Goal: Obtain resource: Obtain resource

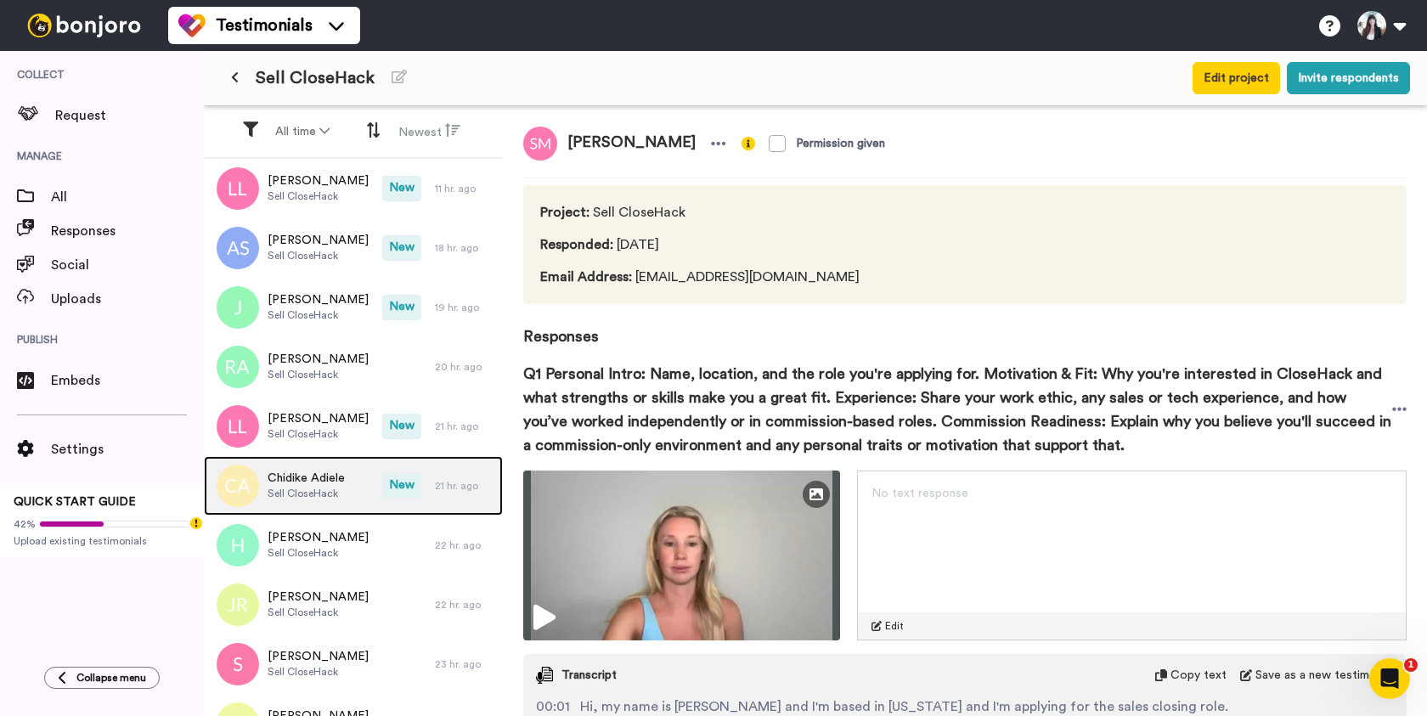
click at [320, 487] on span "Sell CloseHack" at bounding box center [306, 494] width 77 height 14
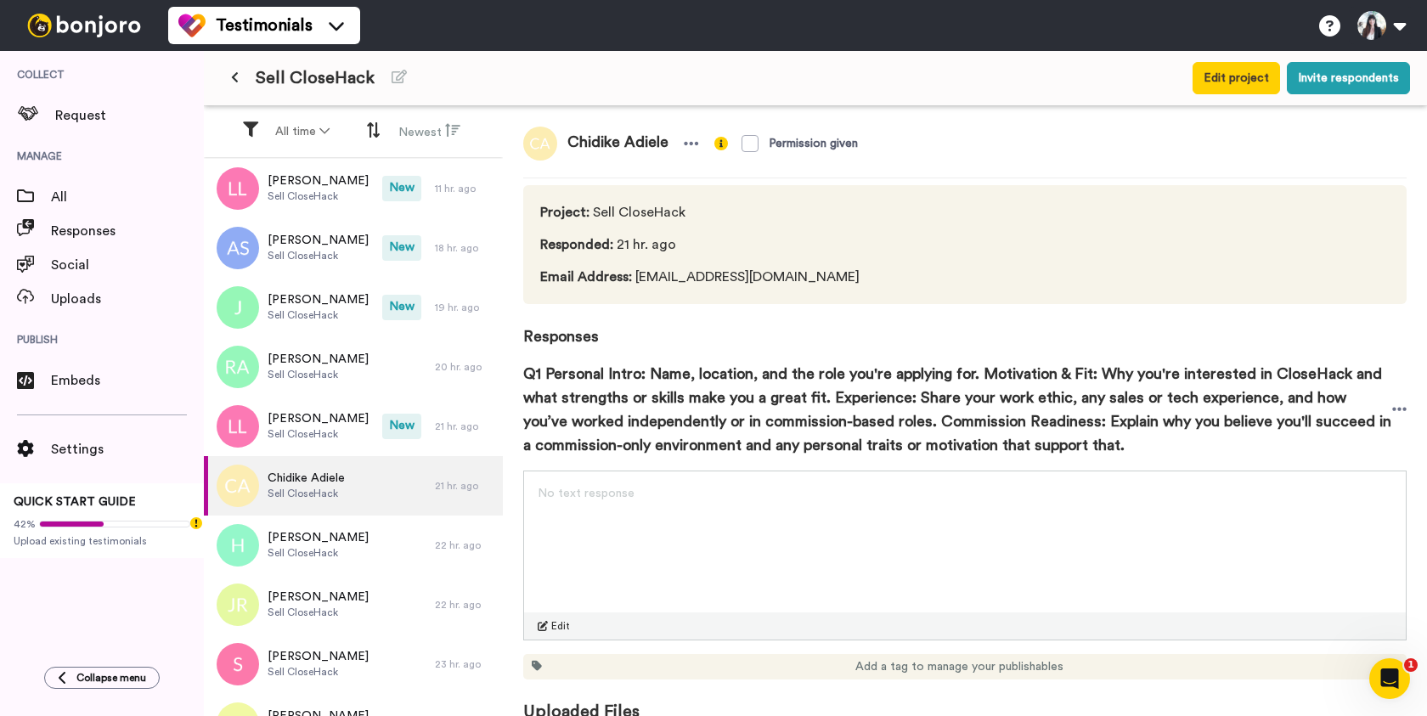
click at [610, 140] on span "Chidike Adiele" at bounding box center [617, 144] width 121 height 34
copy div "Chidike Adiele"
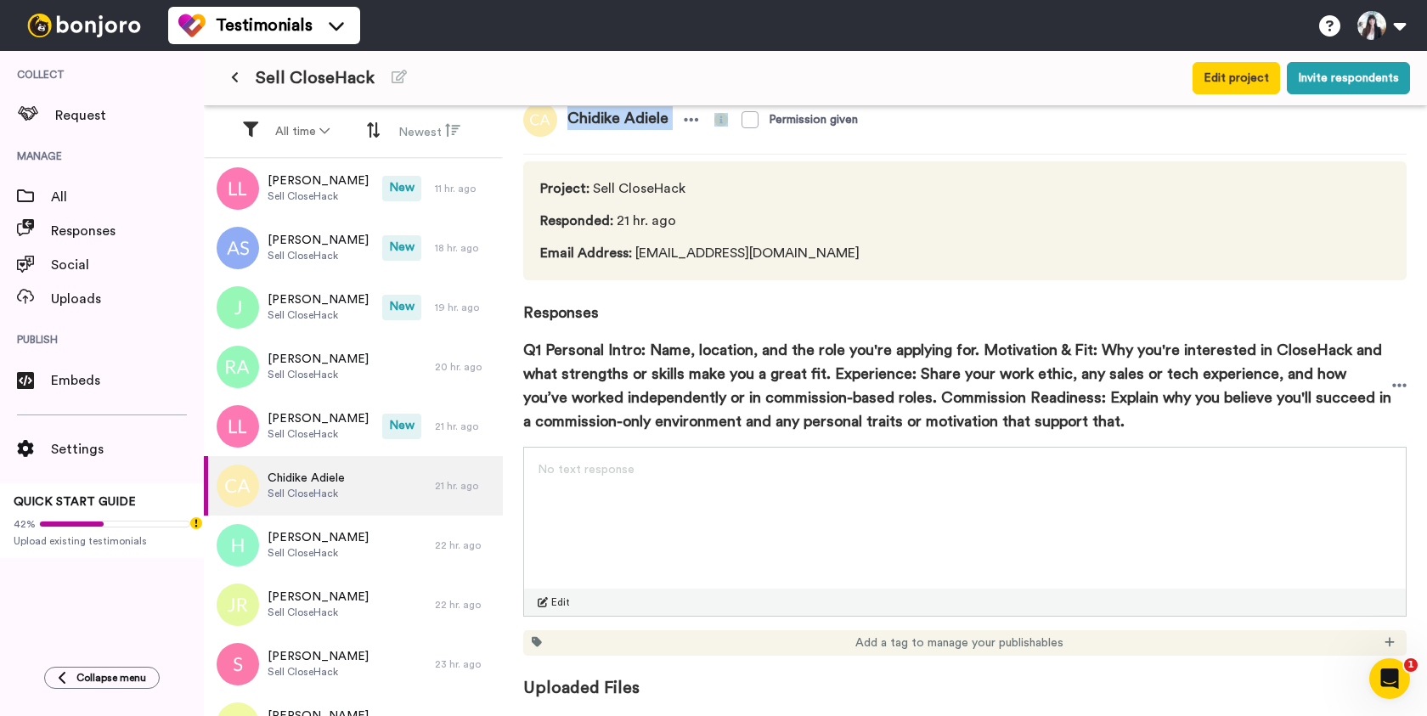
copy div "Chidike Adiele"
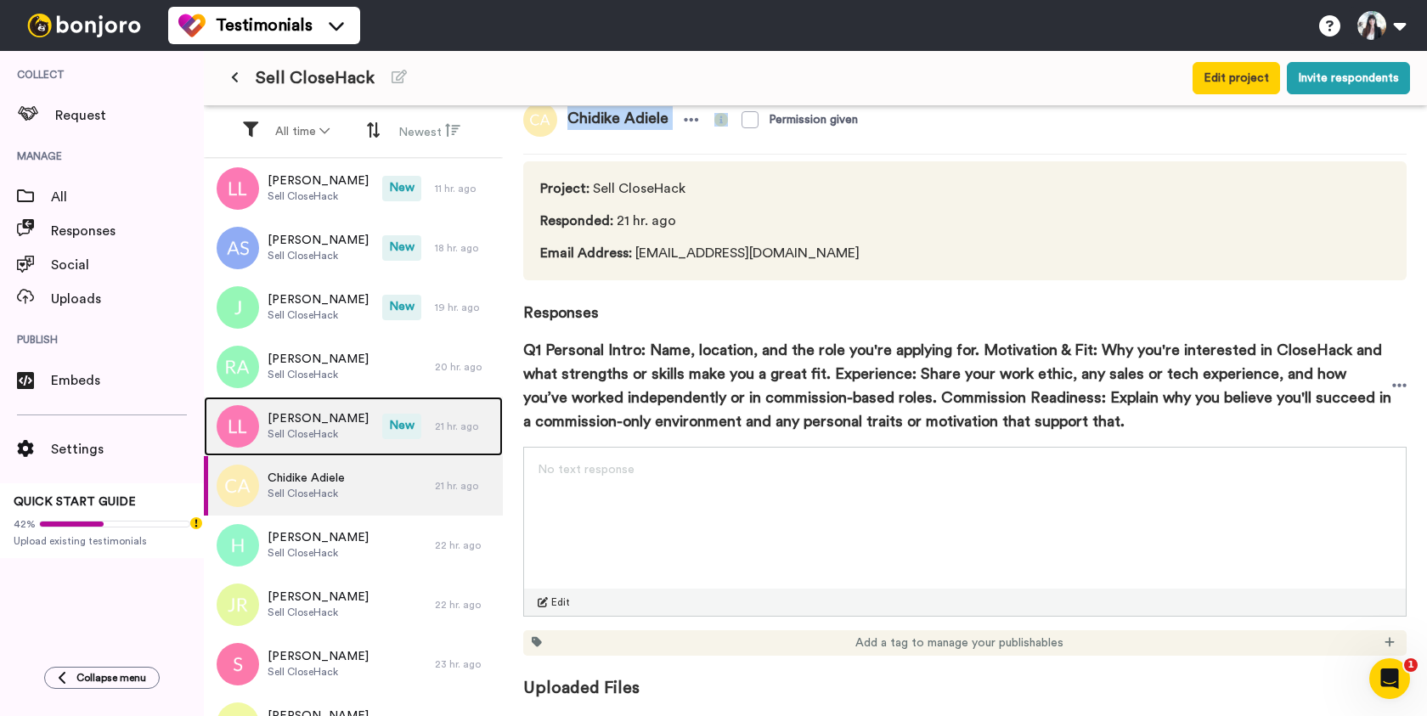
click at [298, 432] on span "Sell CloseHack" at bounding box center [318, 434] width 101 height 14
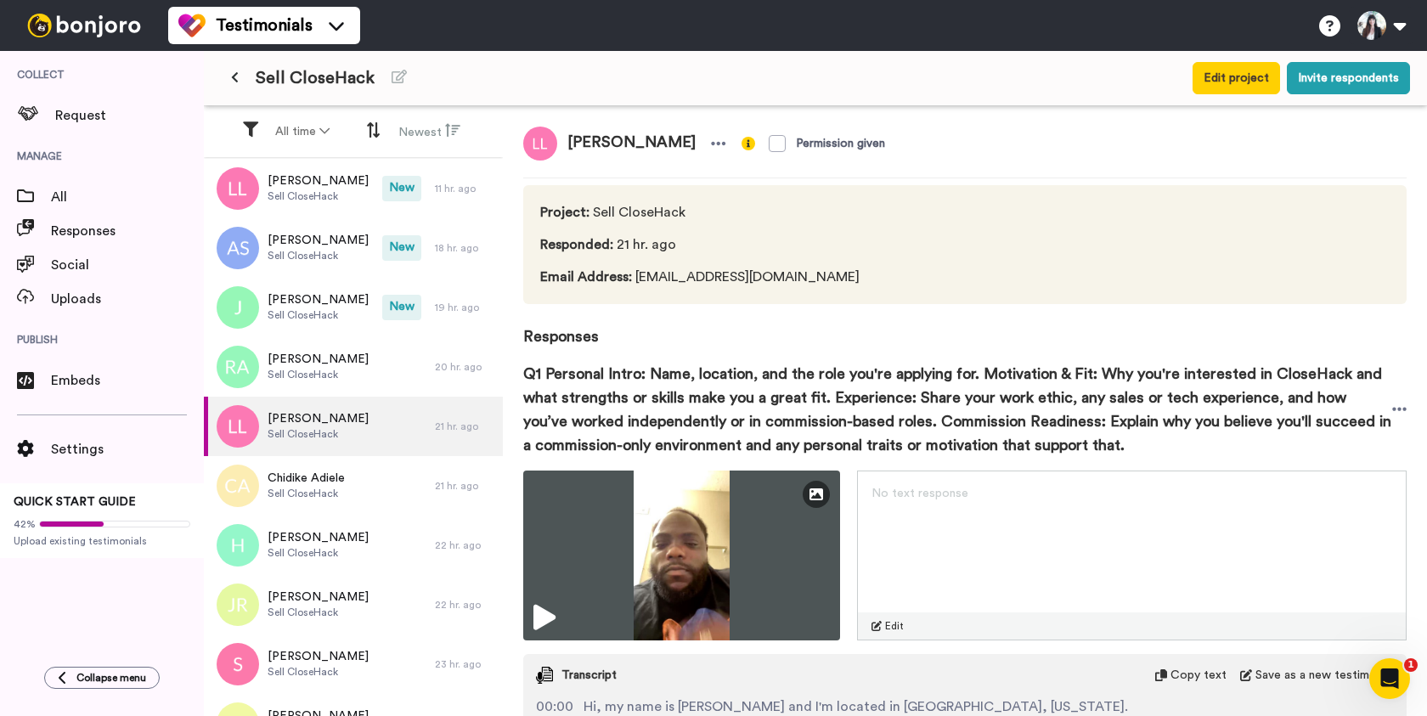
click at [594, 143] on span "[PERSON_NAME]" at bounding box center [631, 144] width 149 height 34
copy div "[PERSON_NAME]"
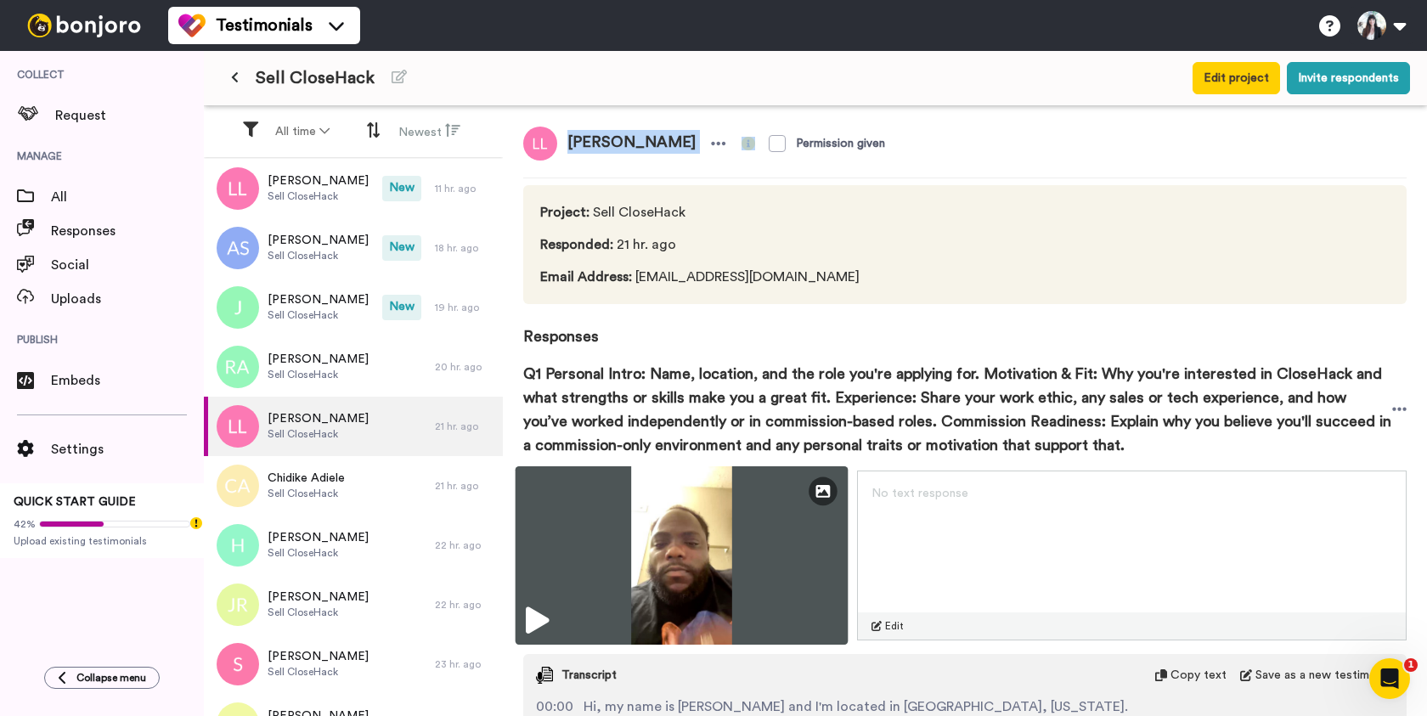
click at [672, 534] on img at bounding box center [682, 555] width 333 height 178
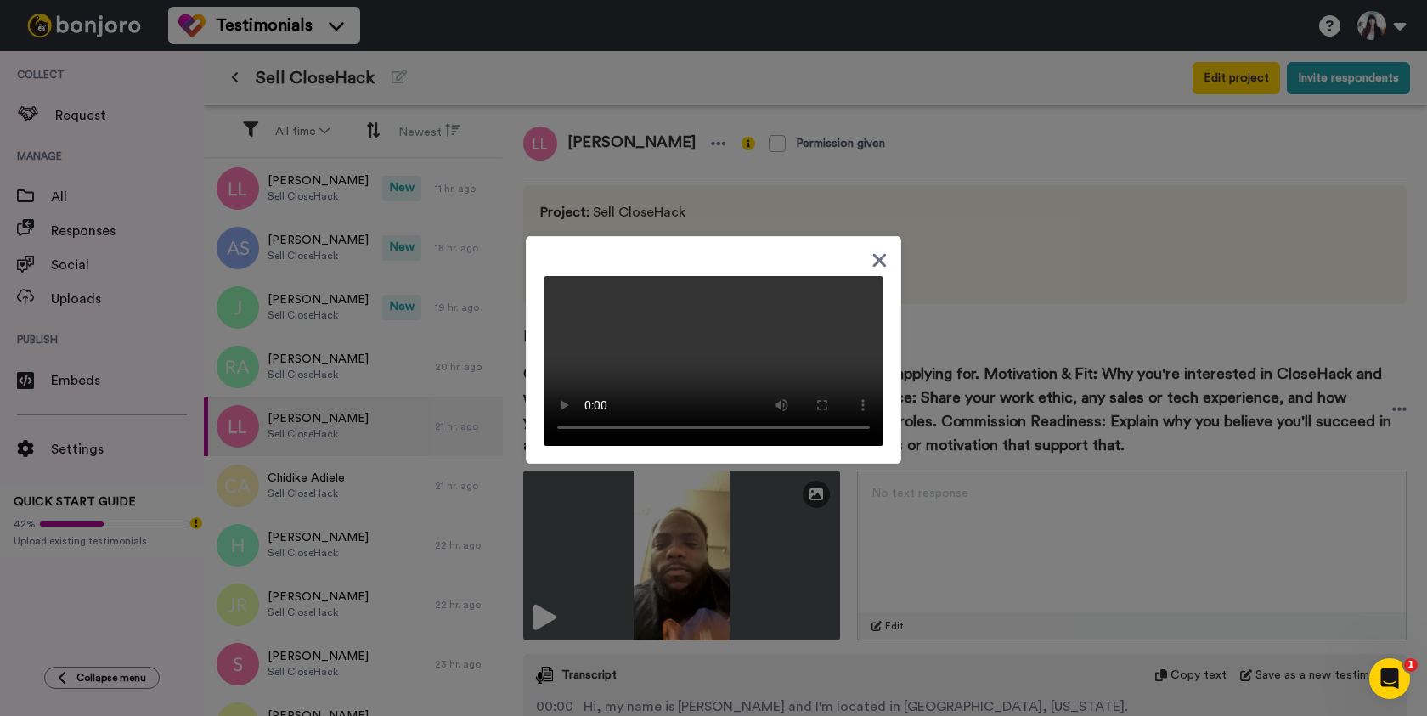
click at [881, 250] on icon at bounding box center [880, 260] width 16 height 21
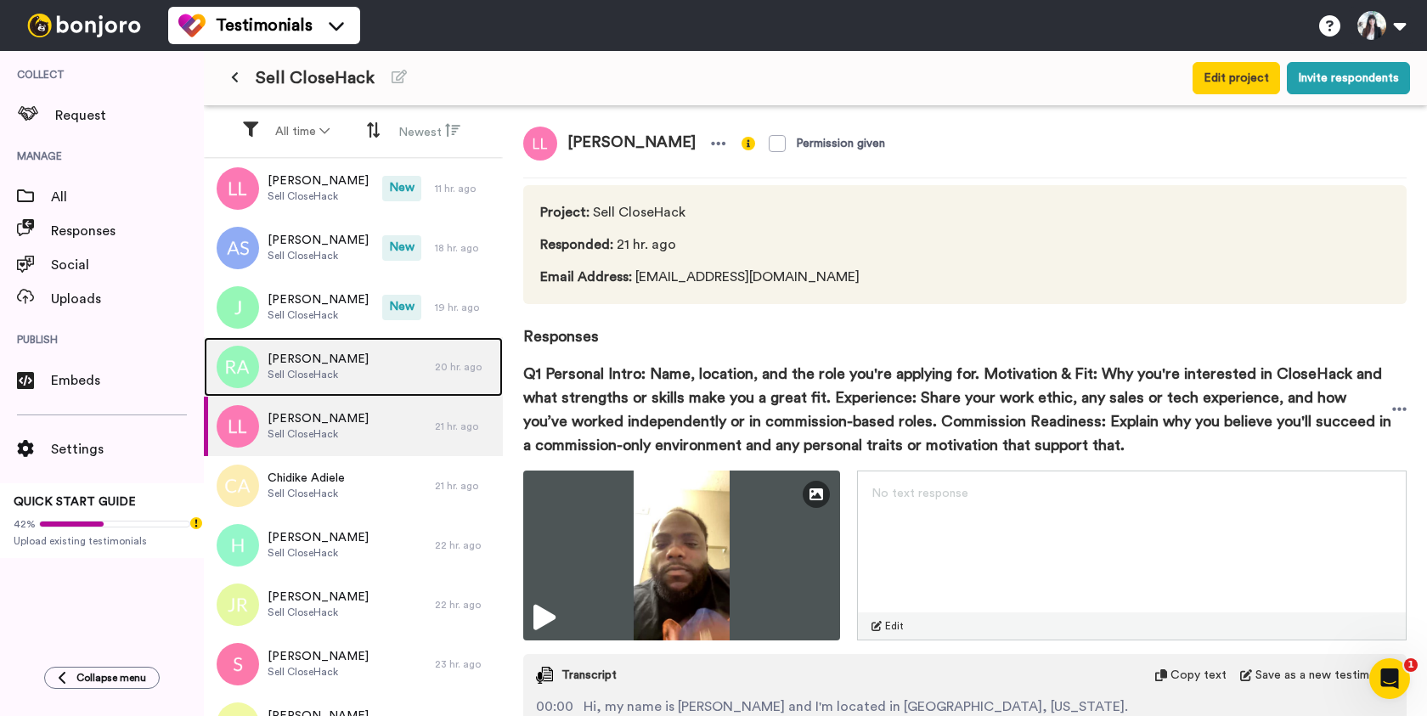
click at [390, 355] on div "[PERSON_NAME] Sell CloseHack" at bounding box center [319, 366] width 231 height 59
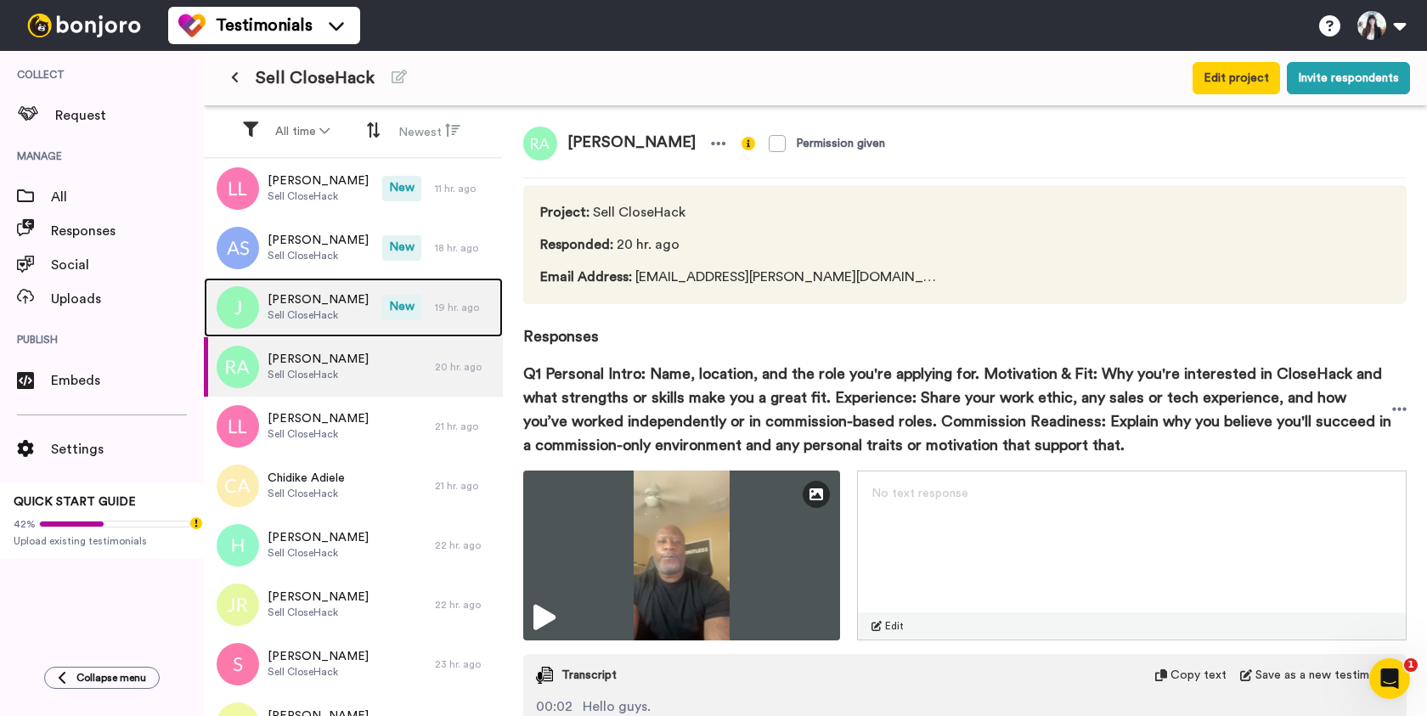
click at [323, 319] on span "Sell CloseHack" at bounding box center [318, 315] width 101 height 14
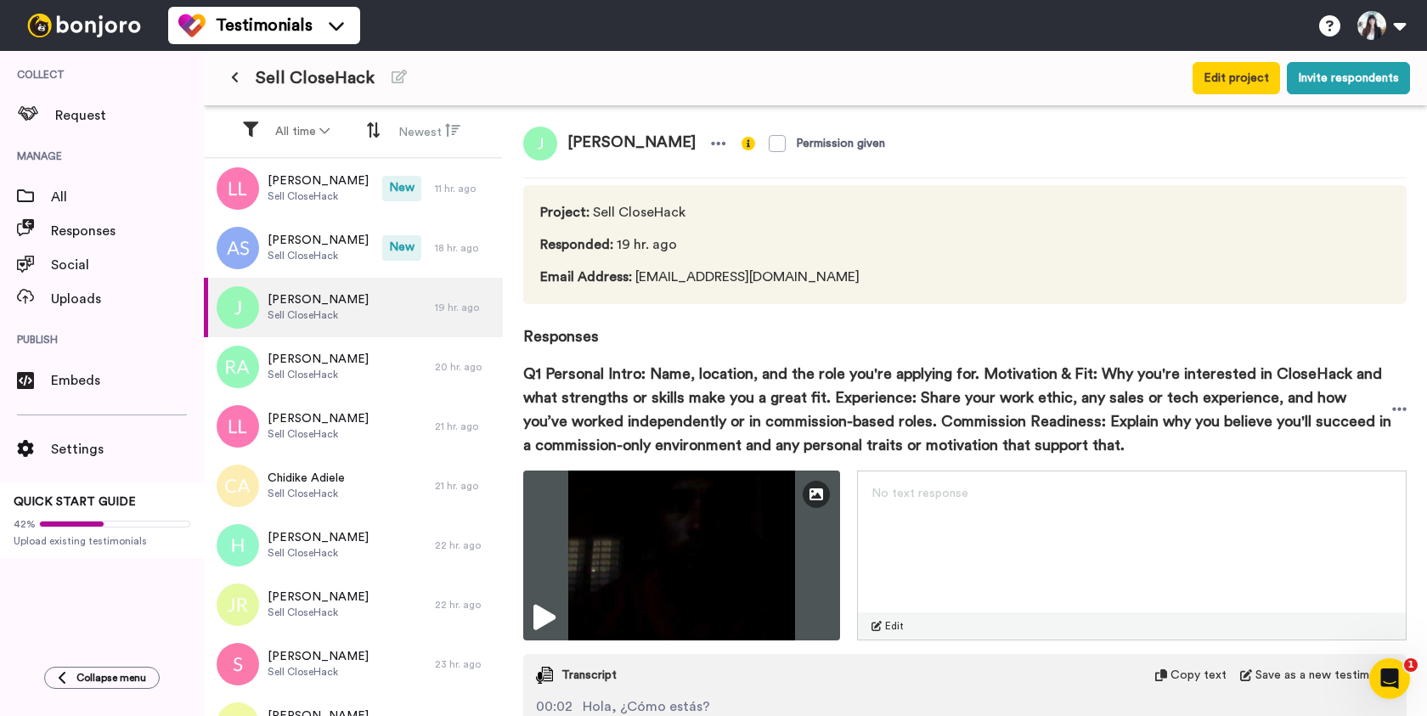
click at [590, 140] on span "[PERSON_NAME]" at bounding box center [631, 144] width 149 height 34
copy span "[PERSON_NAME]"
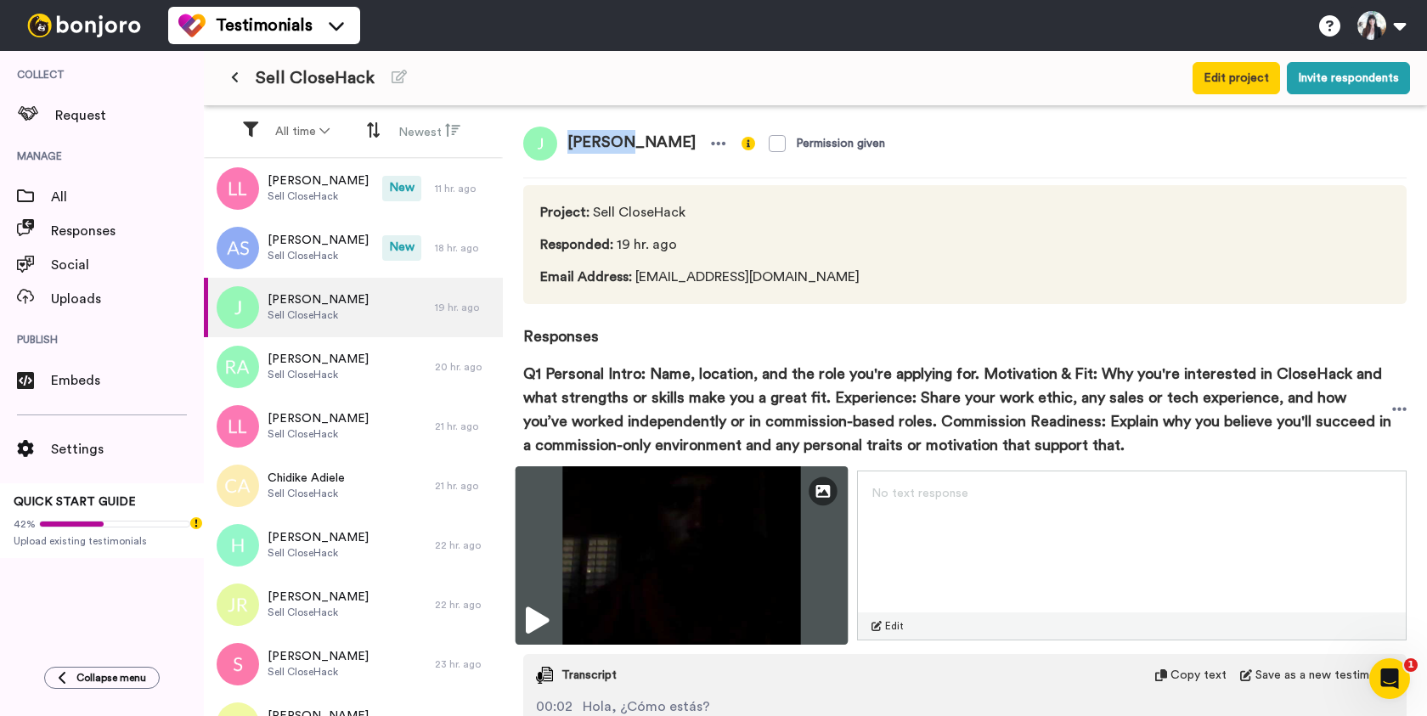
click at [687, 561] on img at bounding box center [682, 555] width 333 height 178
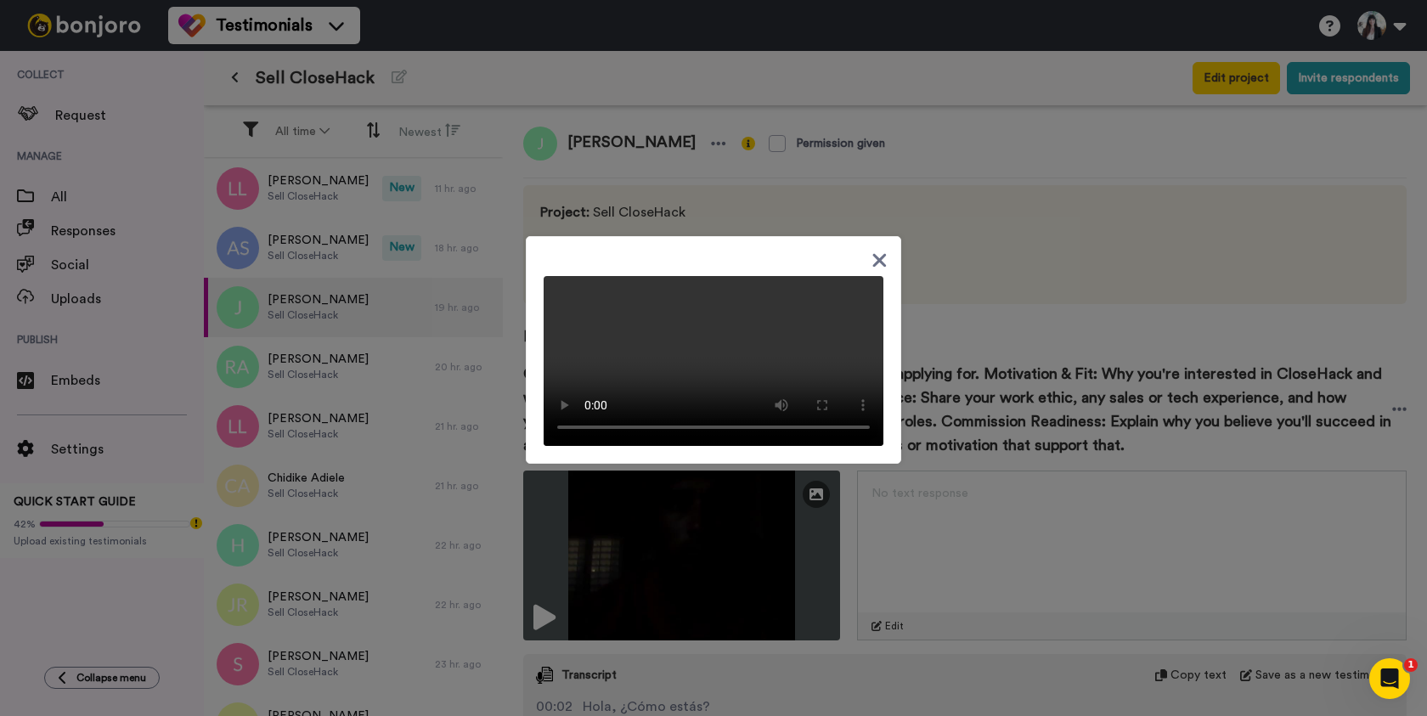
click at [880, 250] on icon at bounding box center [880, 260] width 16 height 21
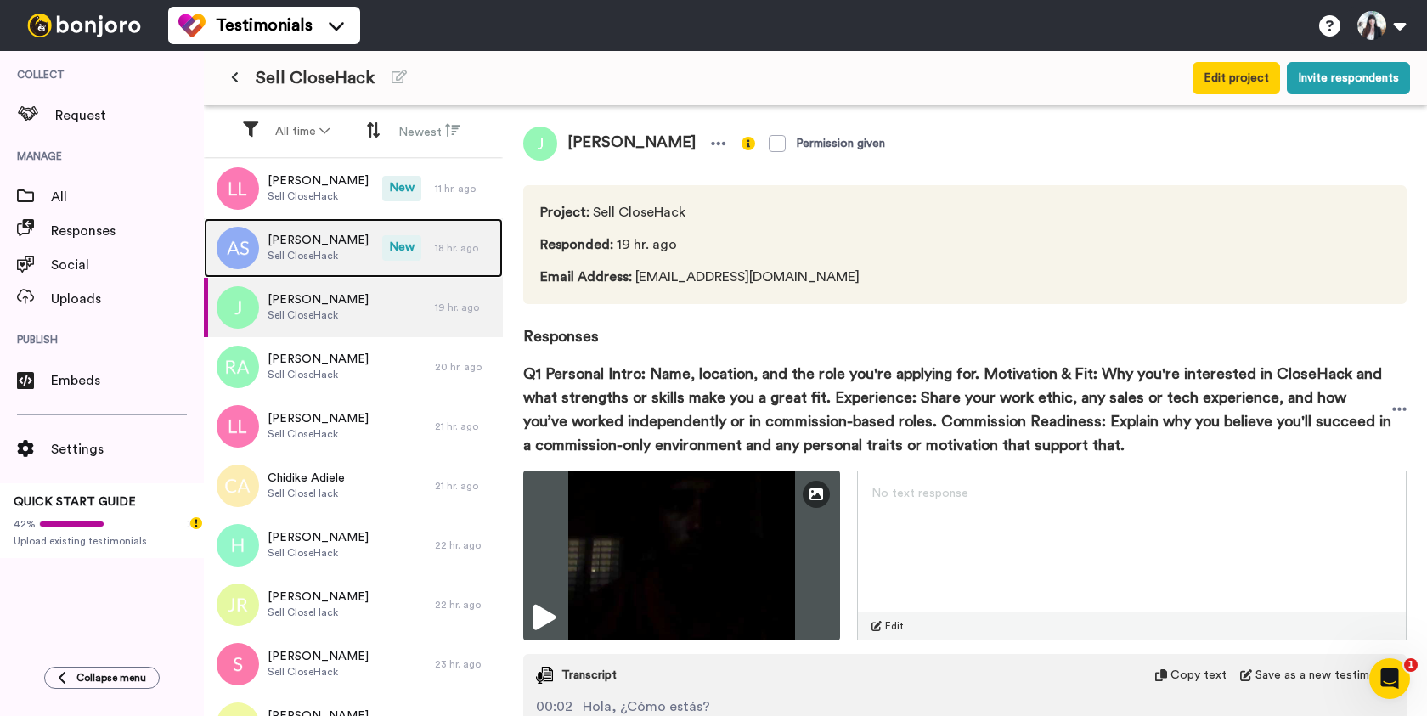
click at [347, 250] on span "Sell CloseHack" at bounding box center [318, 256] width 101 height 14
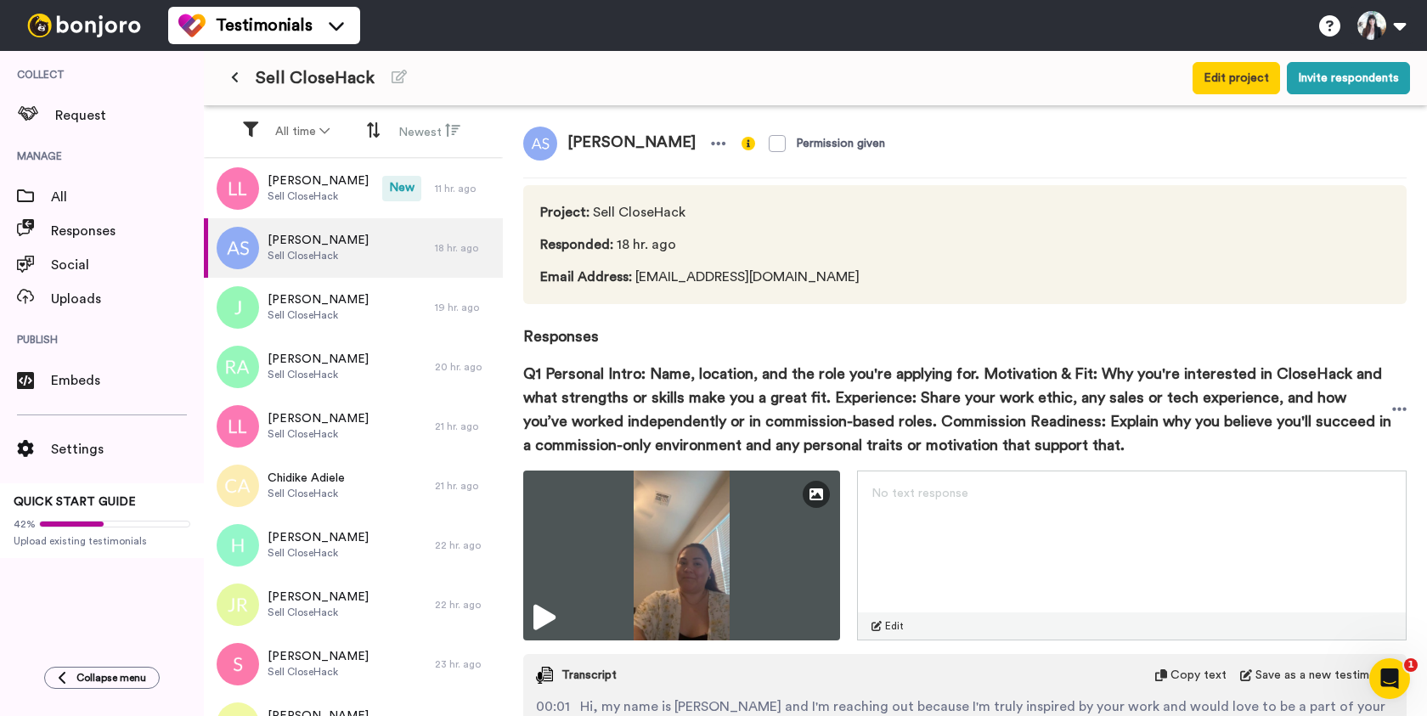
click at [607, 142] on span "[PERSON_NAME]" at bounding box center [631, 144] width 149 height 34
copy div "[PERSON_NAME]"
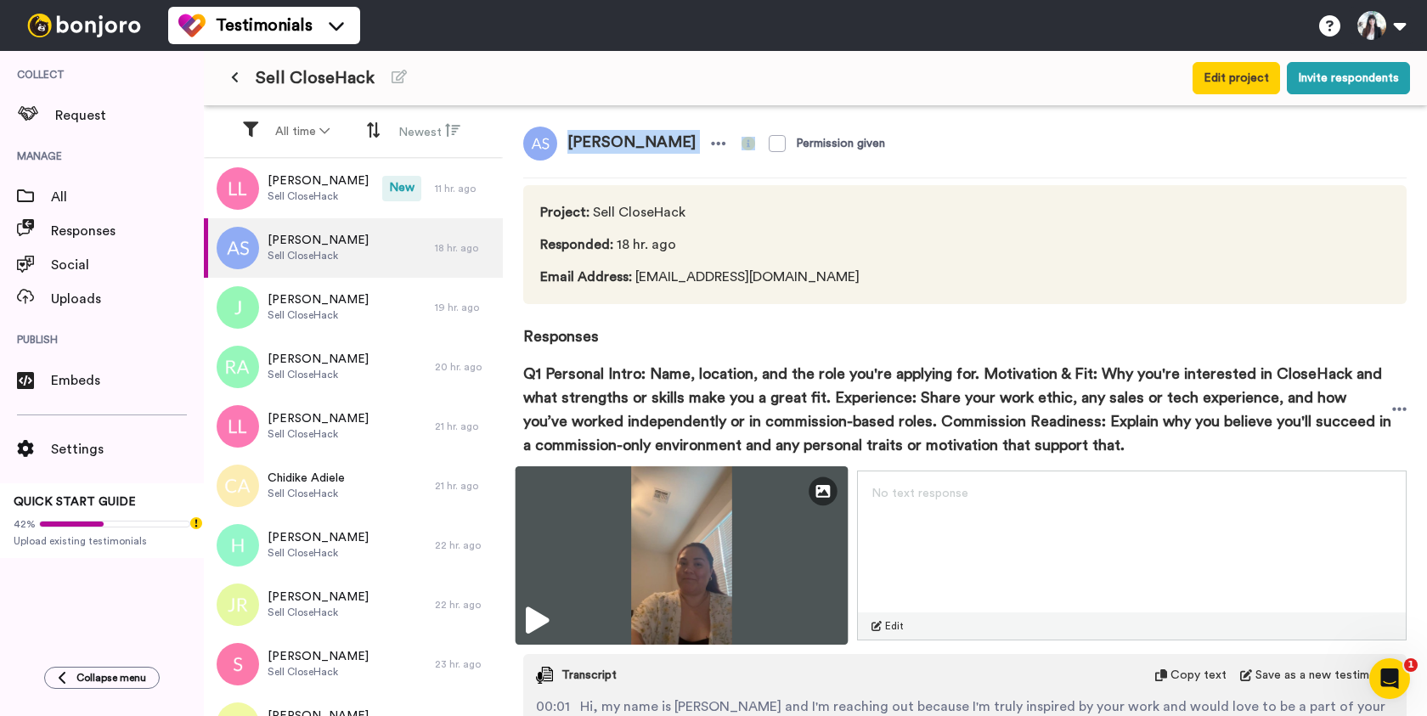
click at [658, 591] on img at bounding box center [682, 555] width 333 height 178
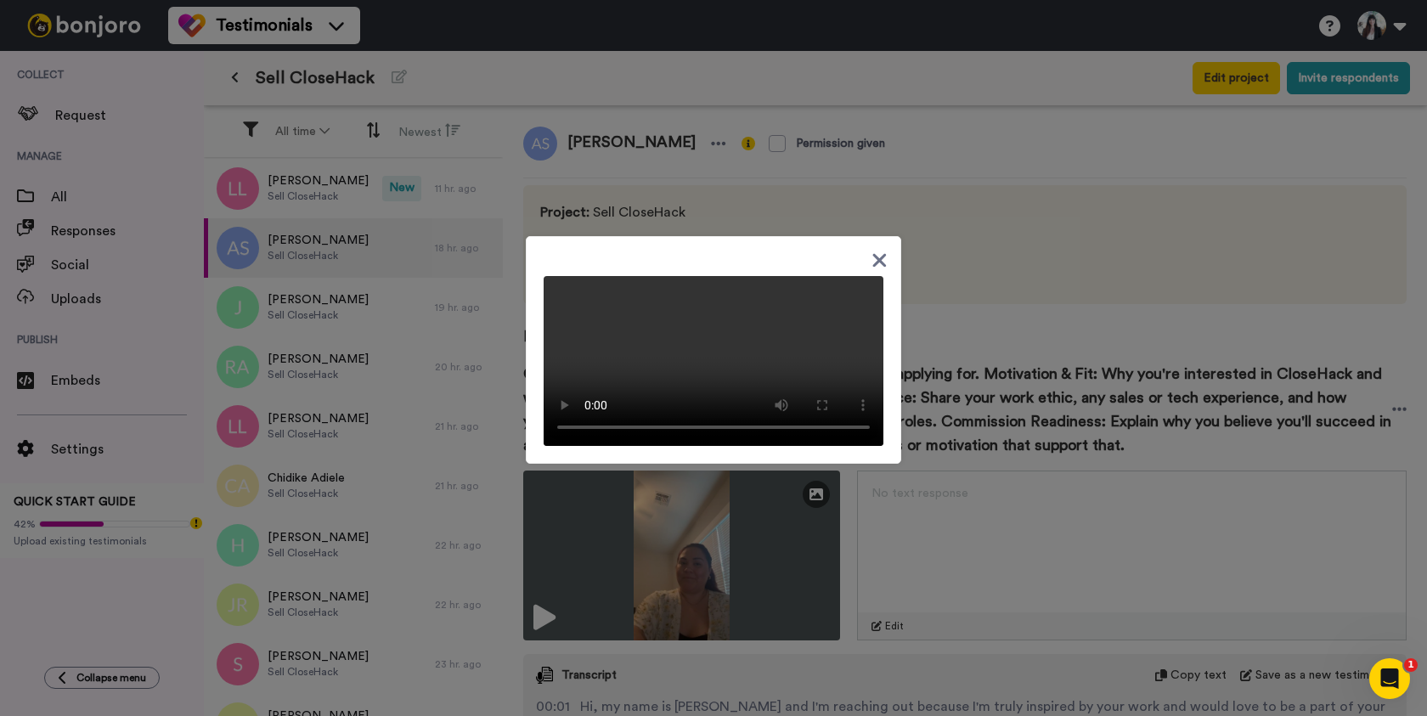
click at [875, 253] on icon at bounding box center [880, 260] width 14 height 14
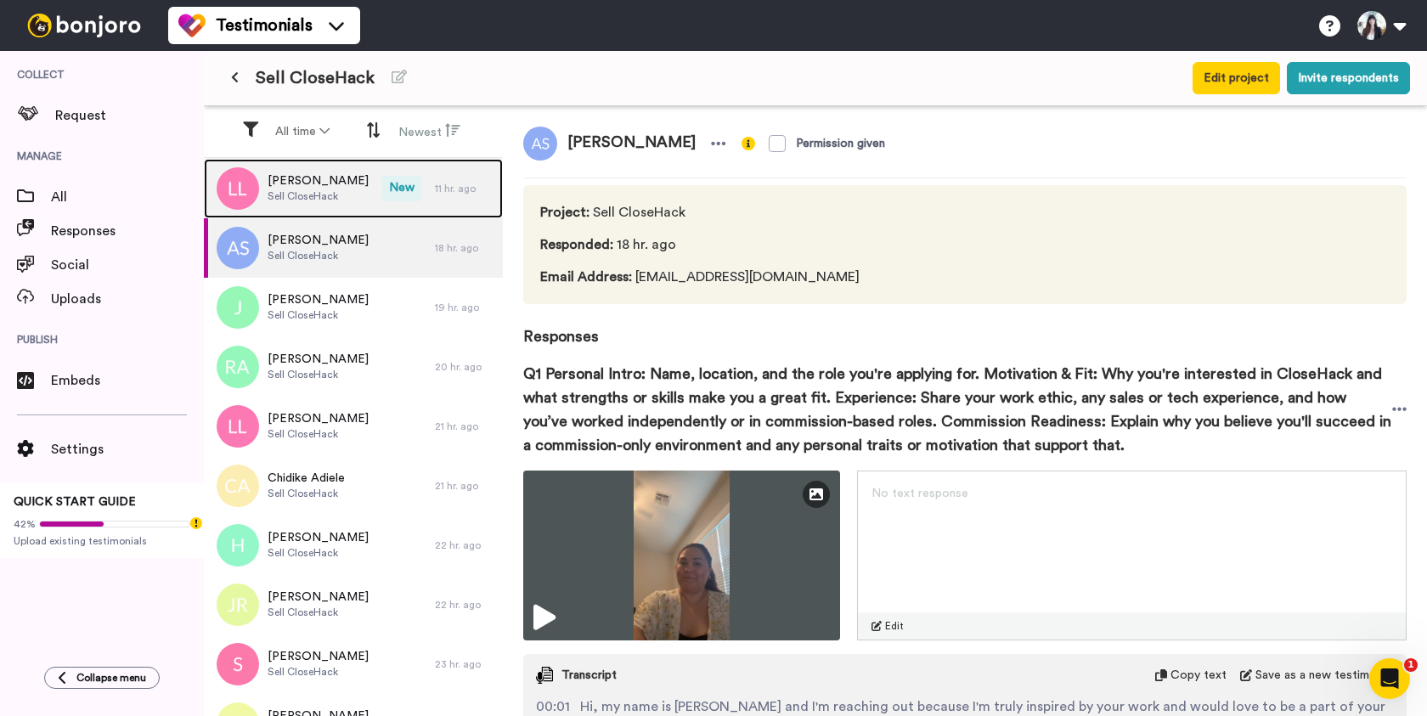
click at [330, 203] on div "[PERSON_NAME] Sell CloseHack" at bounding box center [318, 188] width 101 height 32
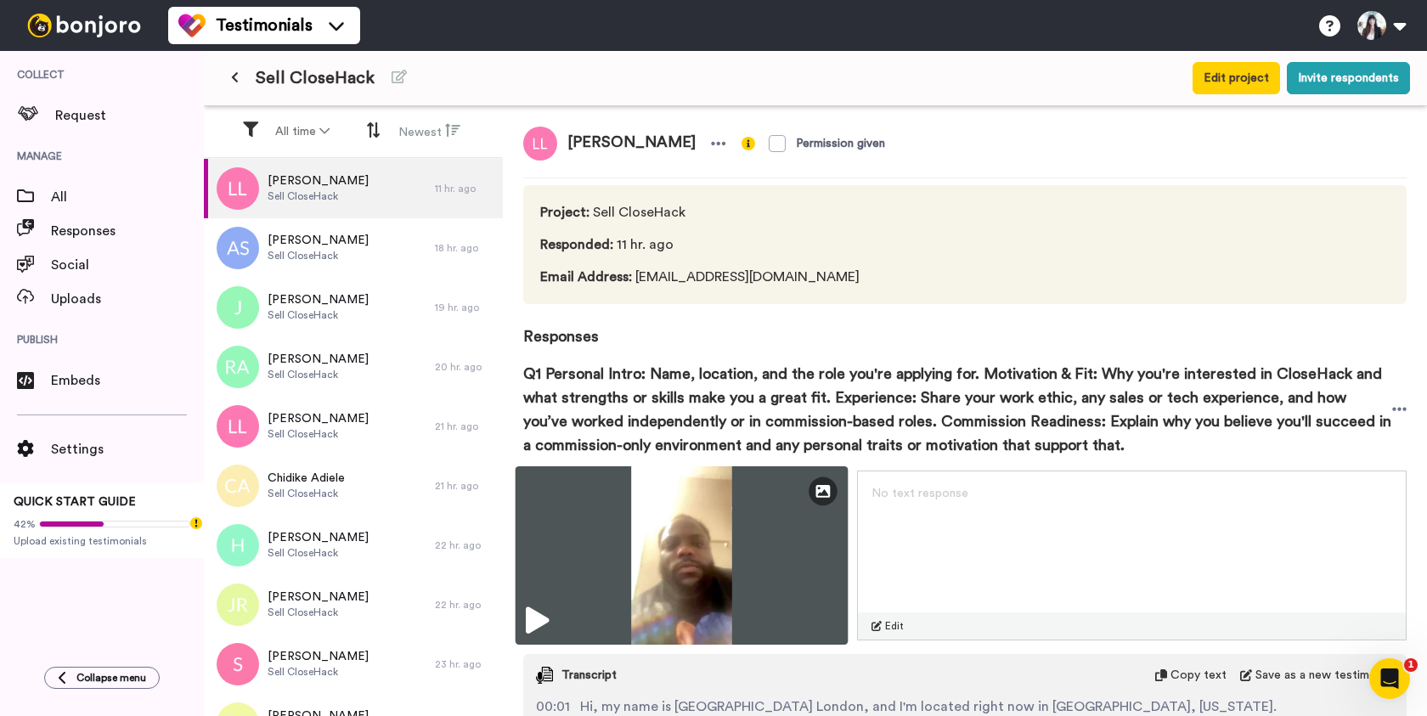
click at [679, 535] on img at bounding box center [682, 555] width 333 height 178
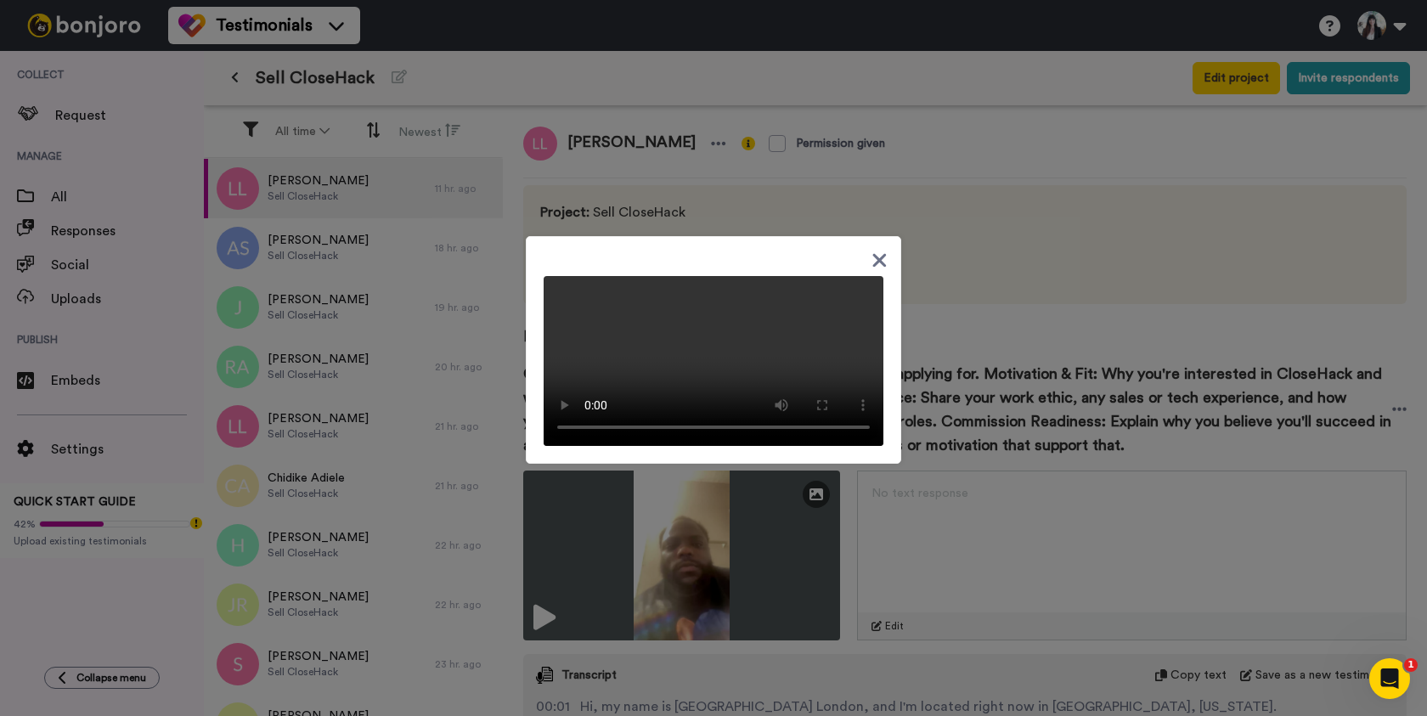
click at [877, 253] on icon at bounding box center [880, 260] width 14 height 14
